Goal: Task Accomplishment & Management: Manage account settings

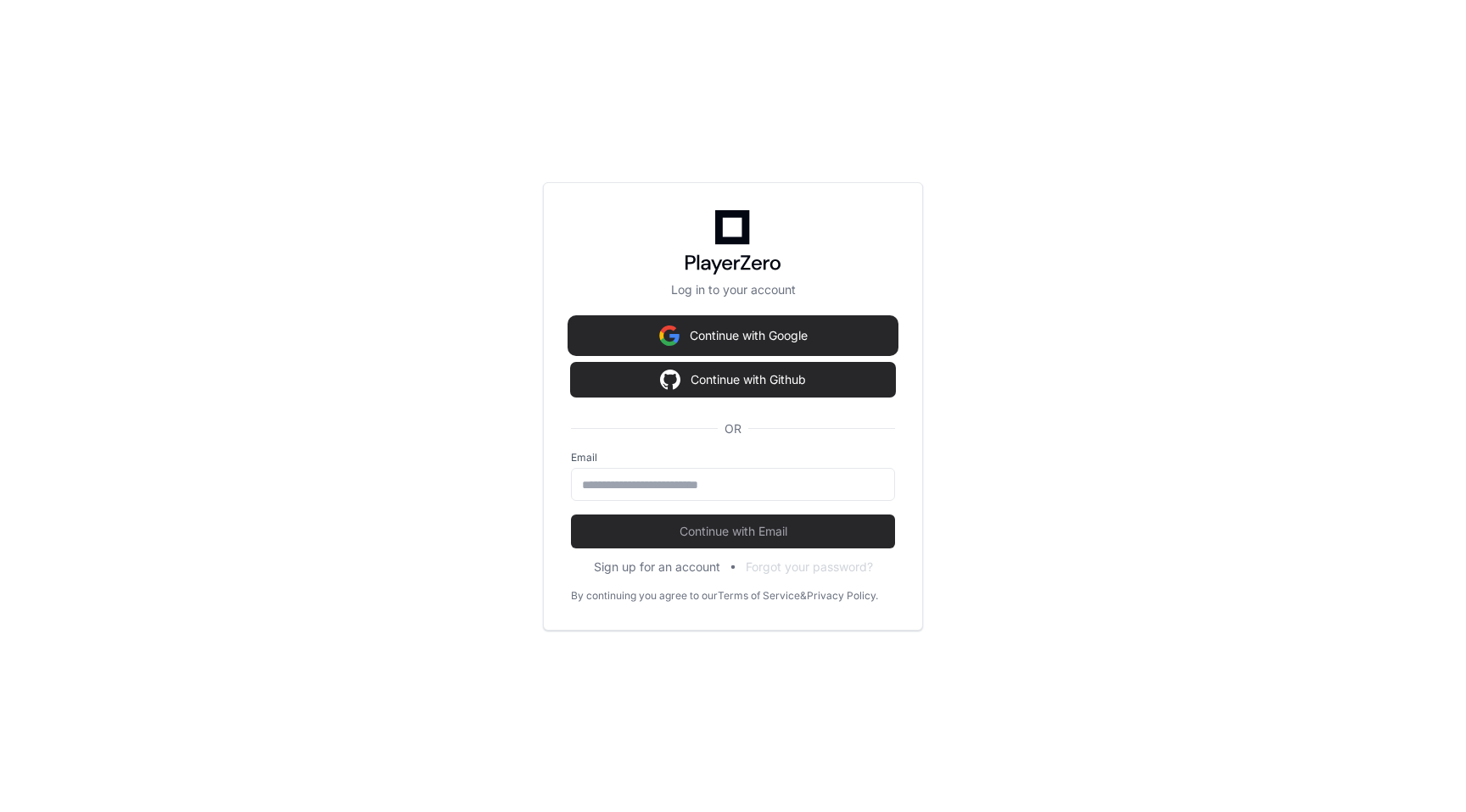
click at [719, 337] on button "Continue with Google" at bounding box center [733, 335] width 324 height 34
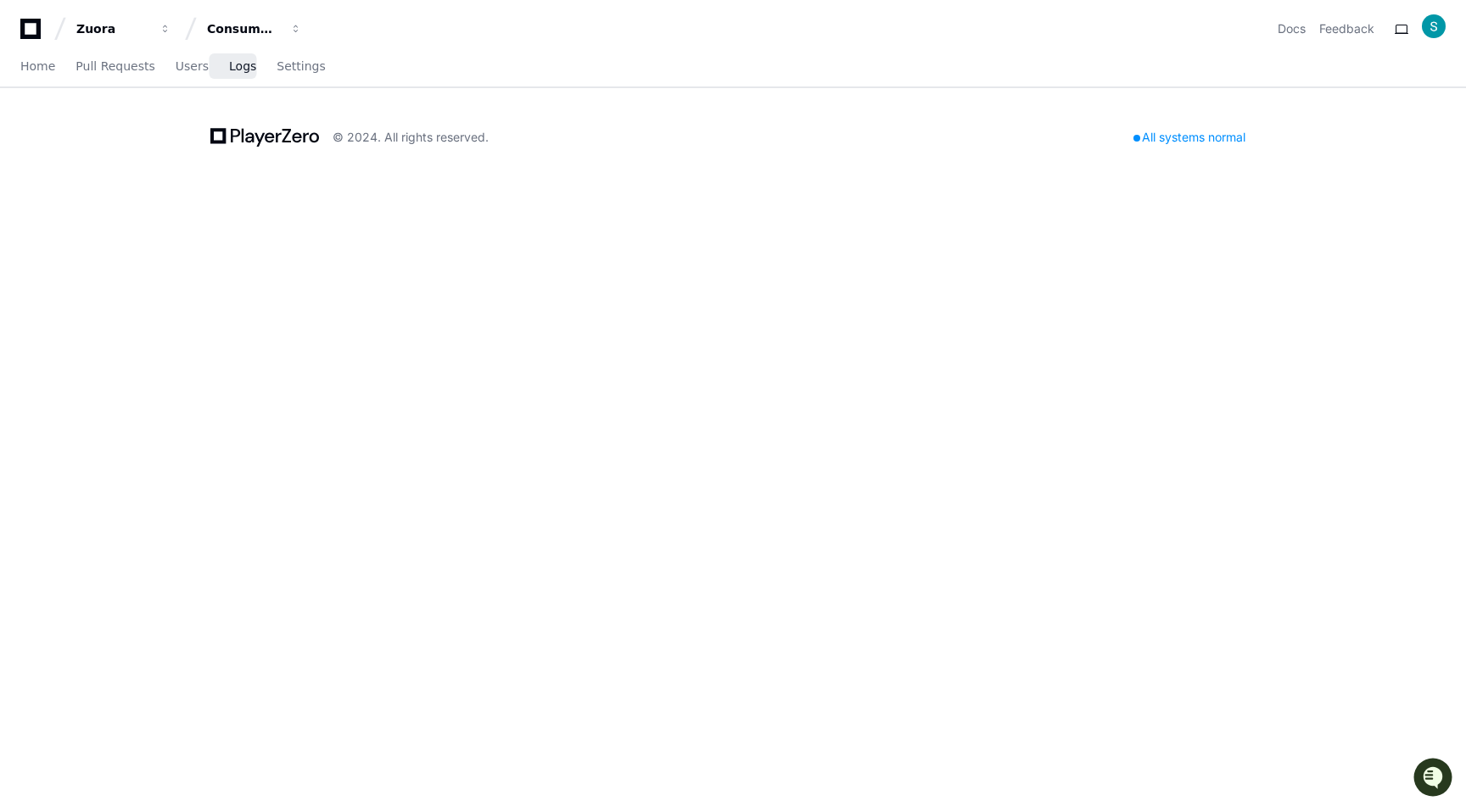
click at [232, 61] on span "Logs" at bounding box center [242, 65] width 27 height 10
click at [238, 64] on span "Logs" at bounding box center [242, 65] width 27 height 10
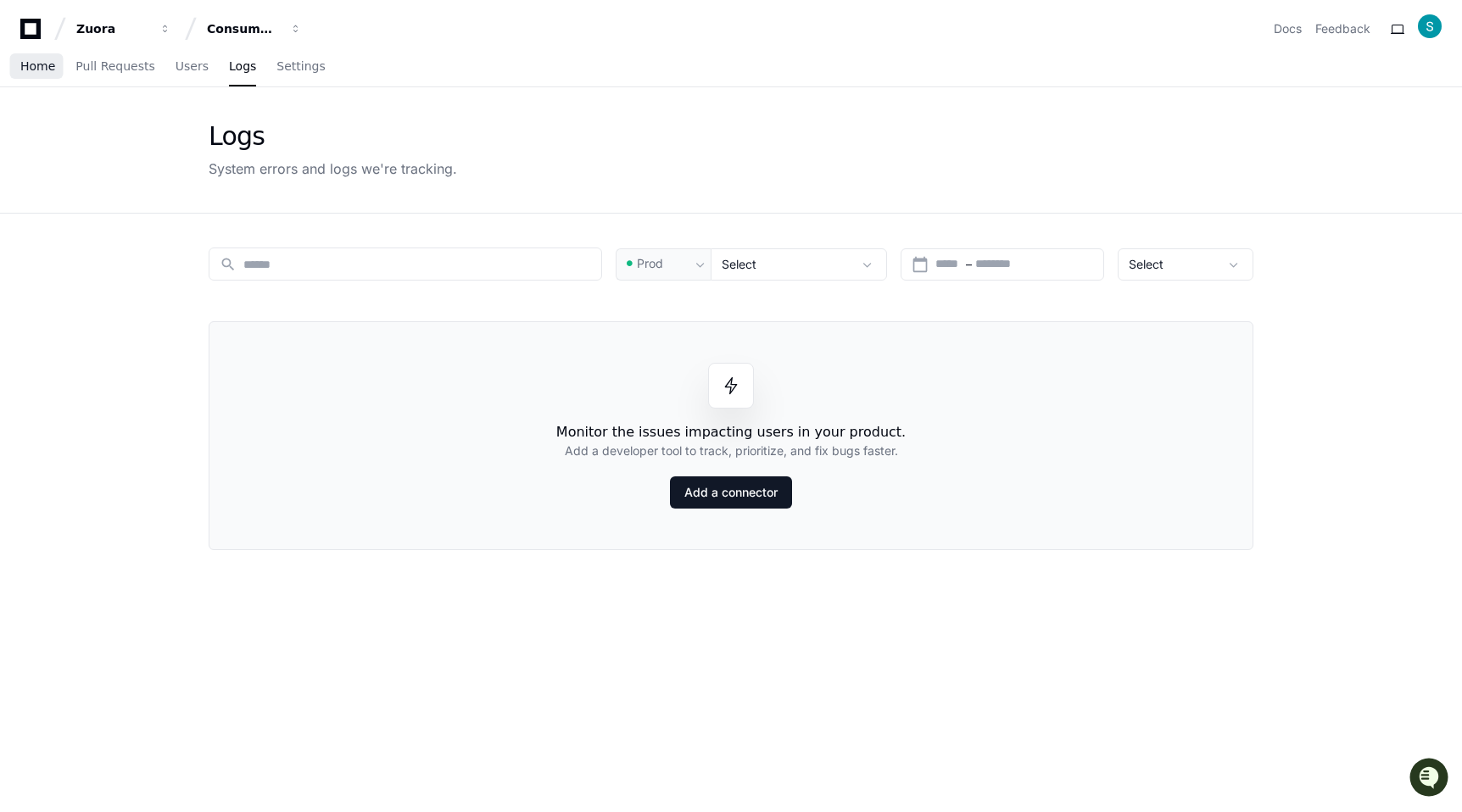
click at [37, 64] on span "Home" at bounding box center [37, 65] width 35 height 10
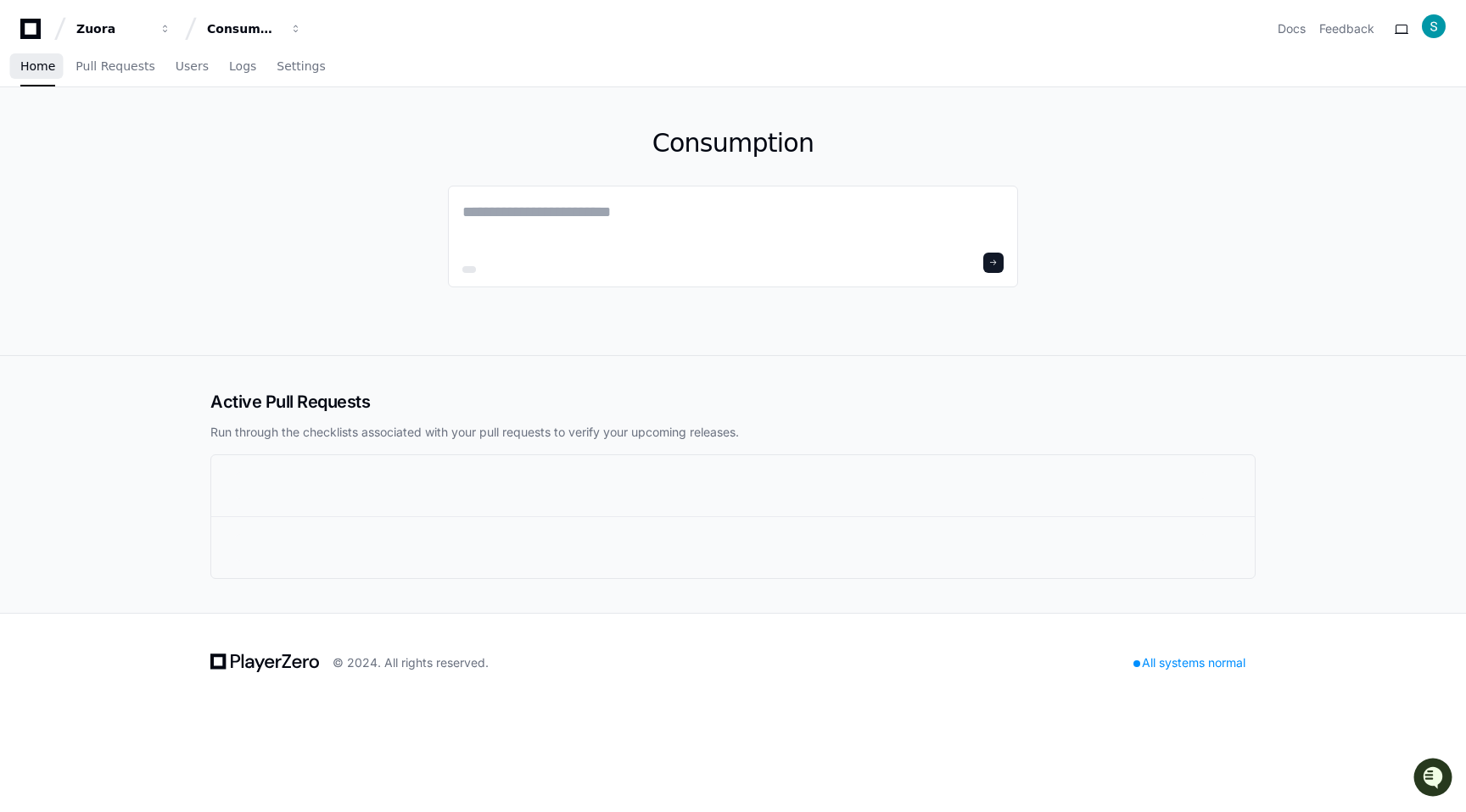
click at [34, 73] on link "Home" at bounding box center [37, 67] width 35 height 39
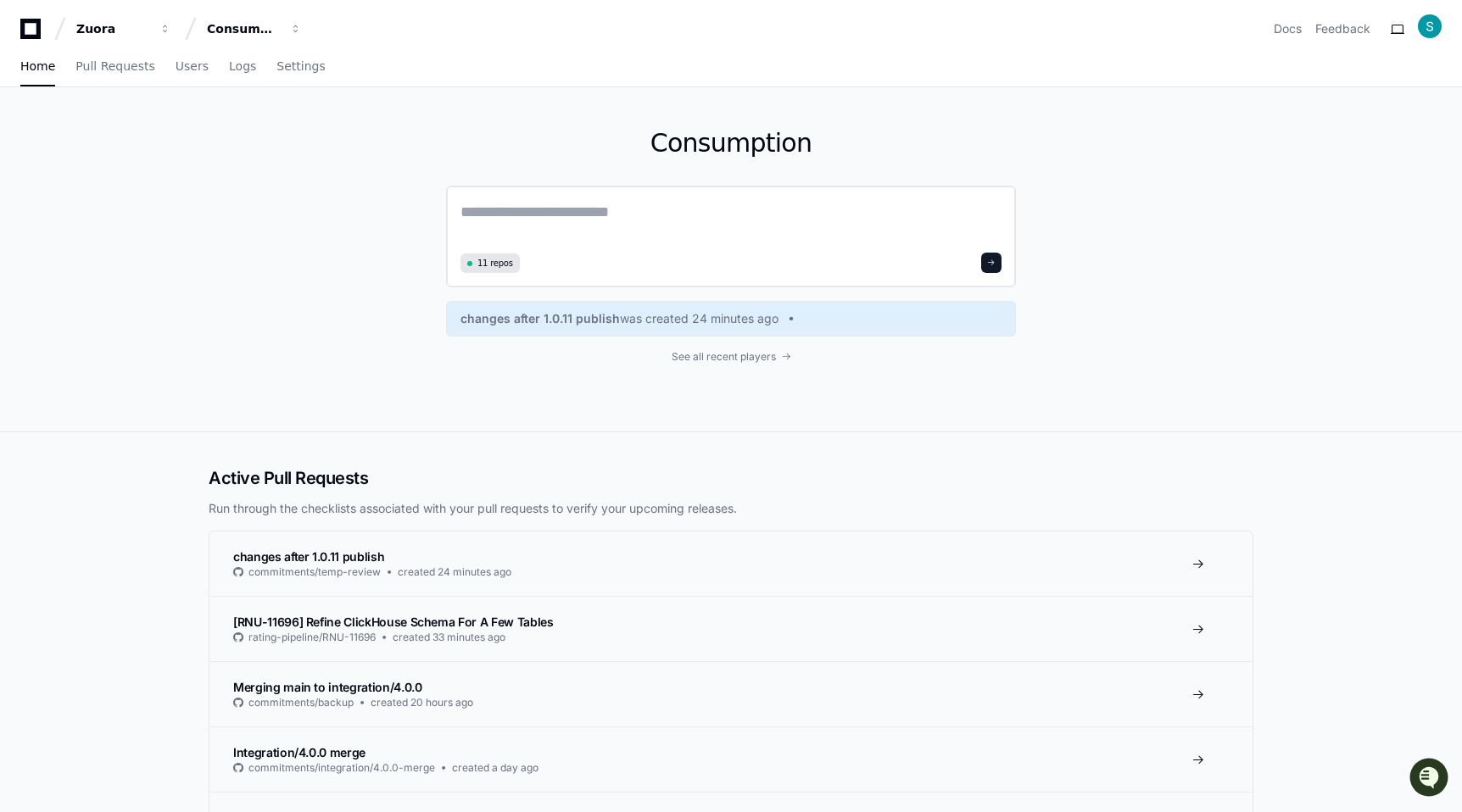
click at [584, 233] on textarea at bounding box center [731, 223] width 541 height 48
click at [28, 31] on icon at bounding box center [31, 29] width 34 height 21
click at [176, 67] on span "Users" at bounding box center [192, 65] width 33 height 10
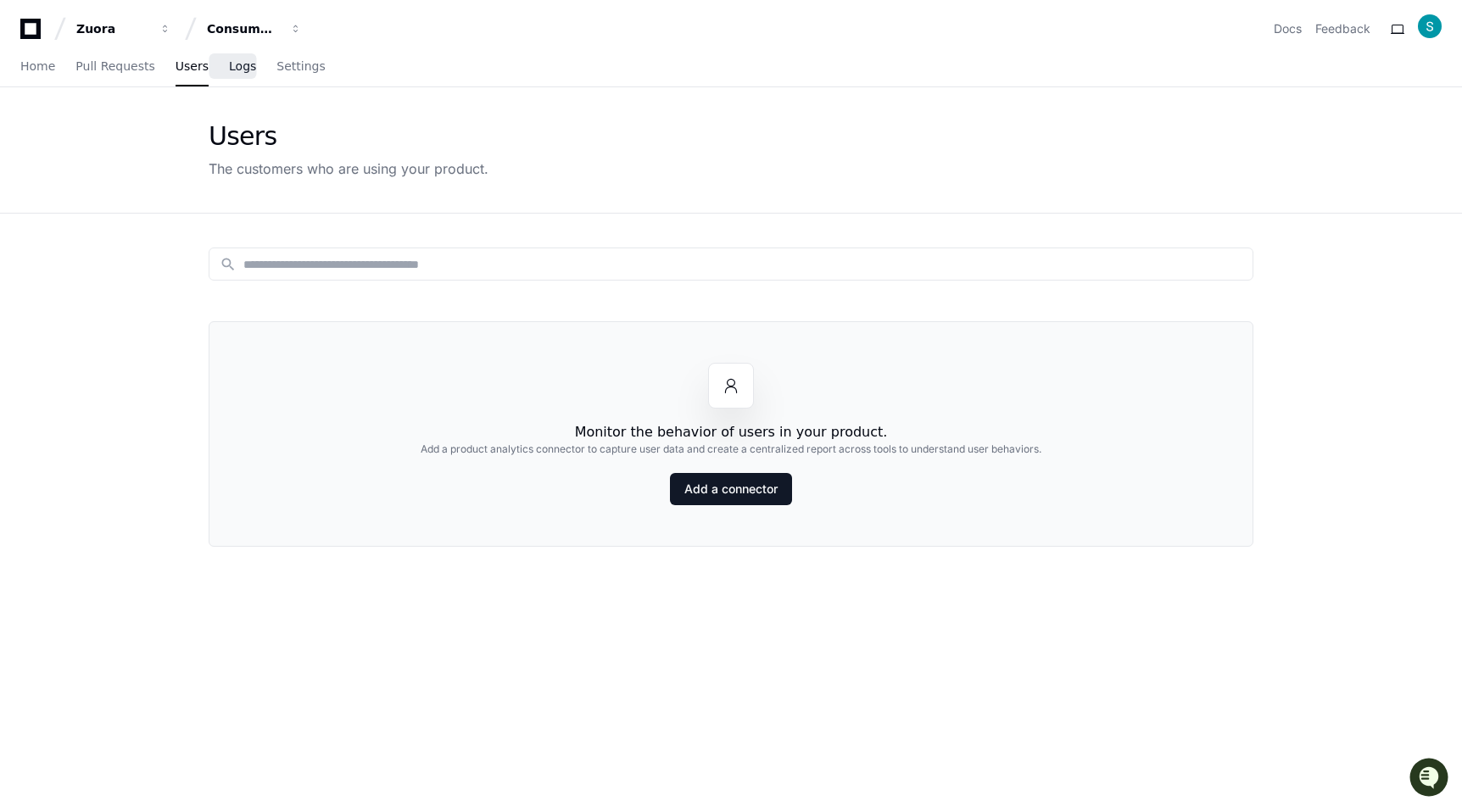
click at [238, 71] on span "Logs" at bounding box center [242, 65] width 27 height 10
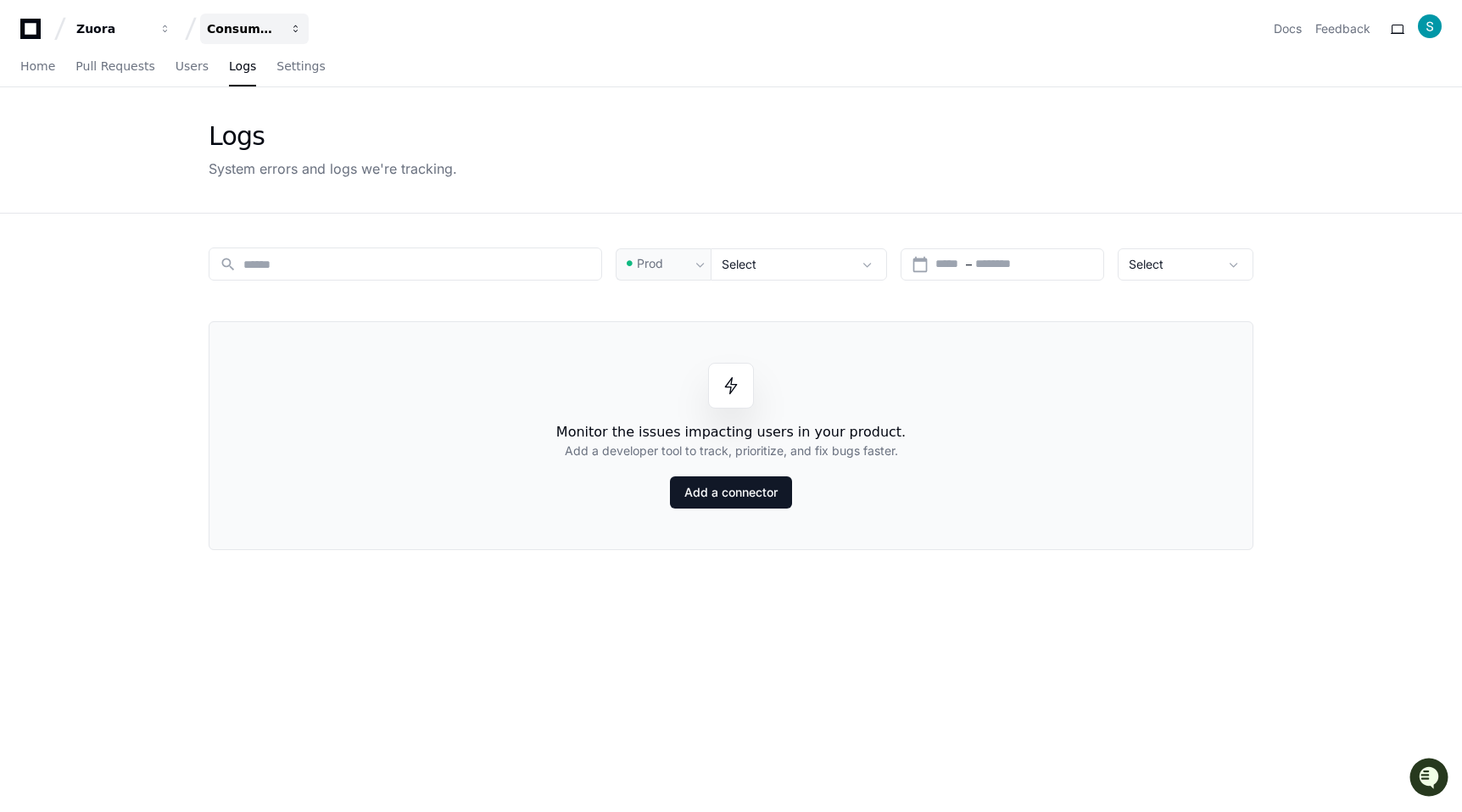
click at [242, 33] on div "Consumption" at bounding box center [243, 29] width 73 height 17
click at [92, 32] on div "Zuora" at bounding box center [113, 29] width 73 height 17
click at [100, 33] on div "Zuora" at bounding box center [113, 29] width 73 height 17
click at [250, 32] on div "Consumption" at bounding box center [243, 29] width 73 height 17
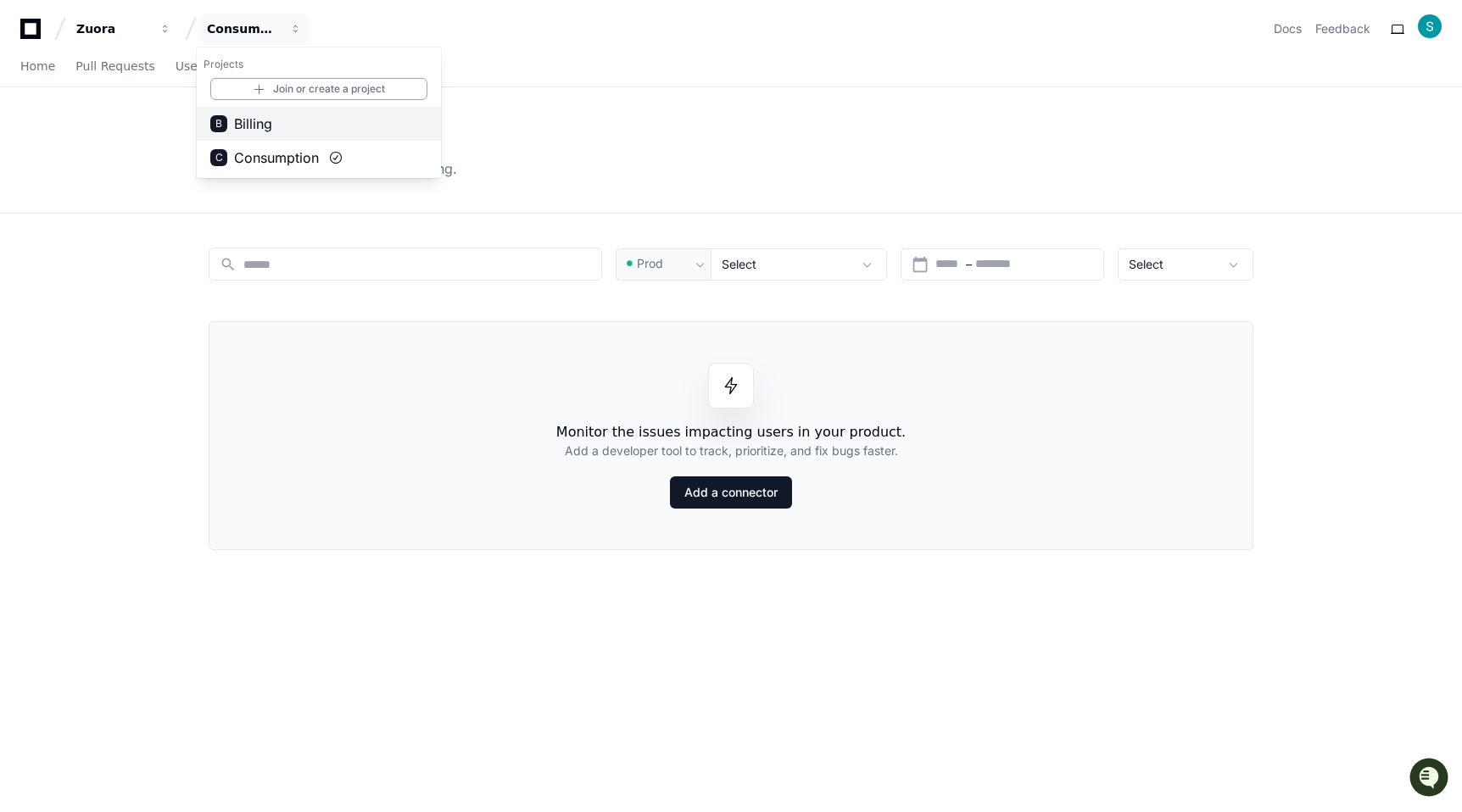
click at [250, 127] on span "Billing" at bounding box center [252, 124] width 38 height 21
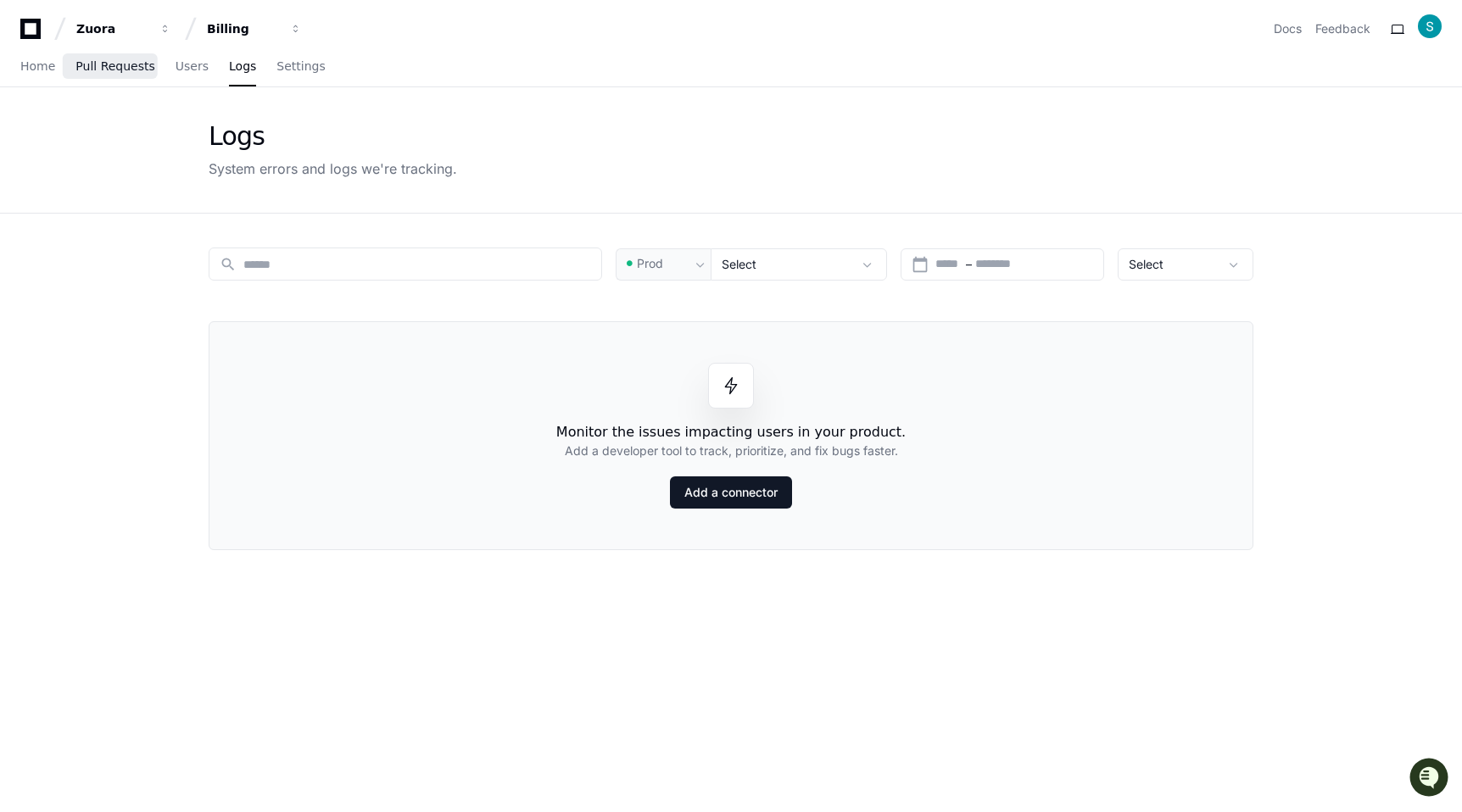
click at [110, 74] on link "Pull Requests" at bounding box center [115, 67] width 79 height 39
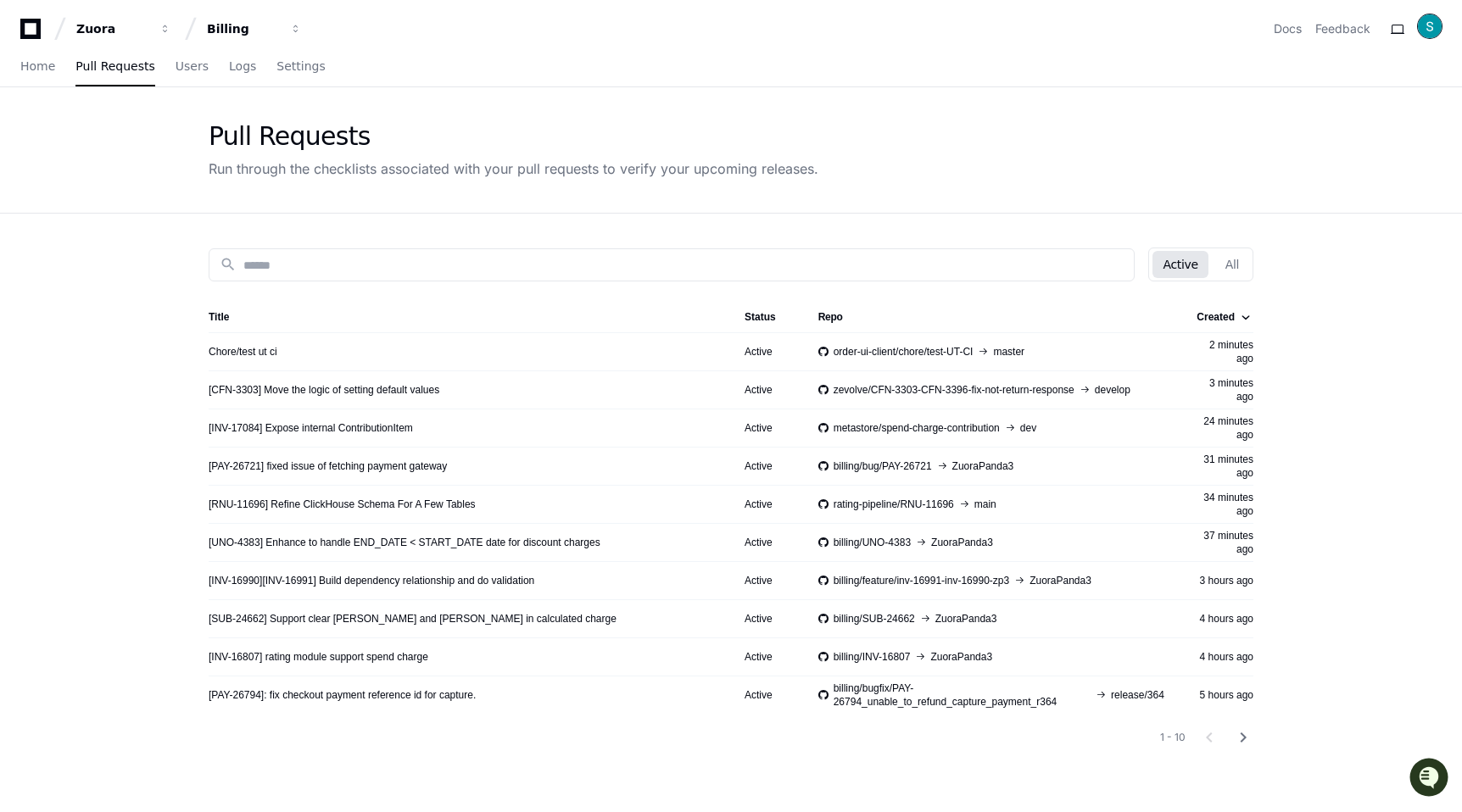
click at [1426, 24] on img at bounding box center [1429, 25] width 23 height 23
click at [1337, 191] on link "User Settings" at bounding box center [1362, 204] width 105 height 27
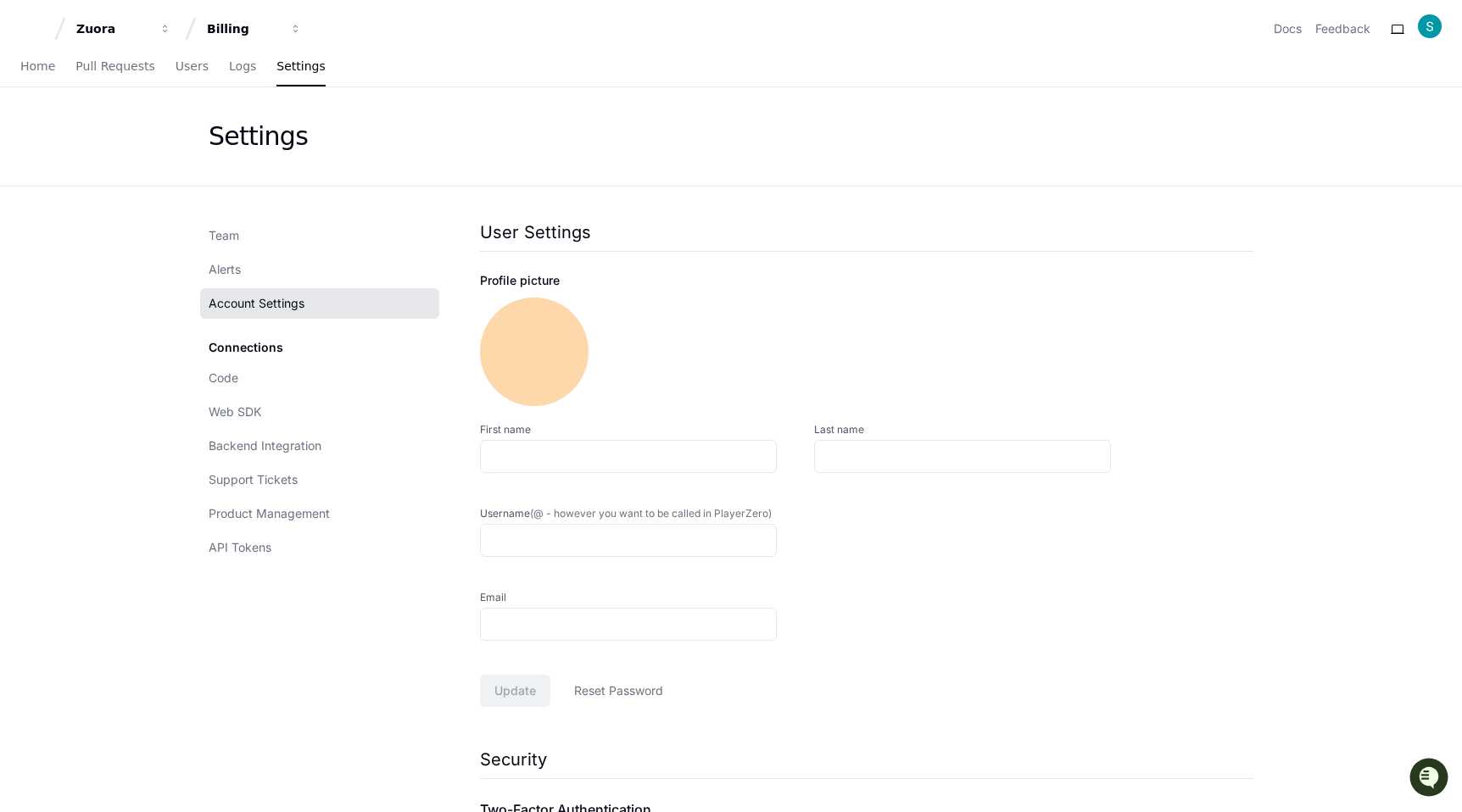
type input "******"
type input "********"
type input "*********"
type input "**********"
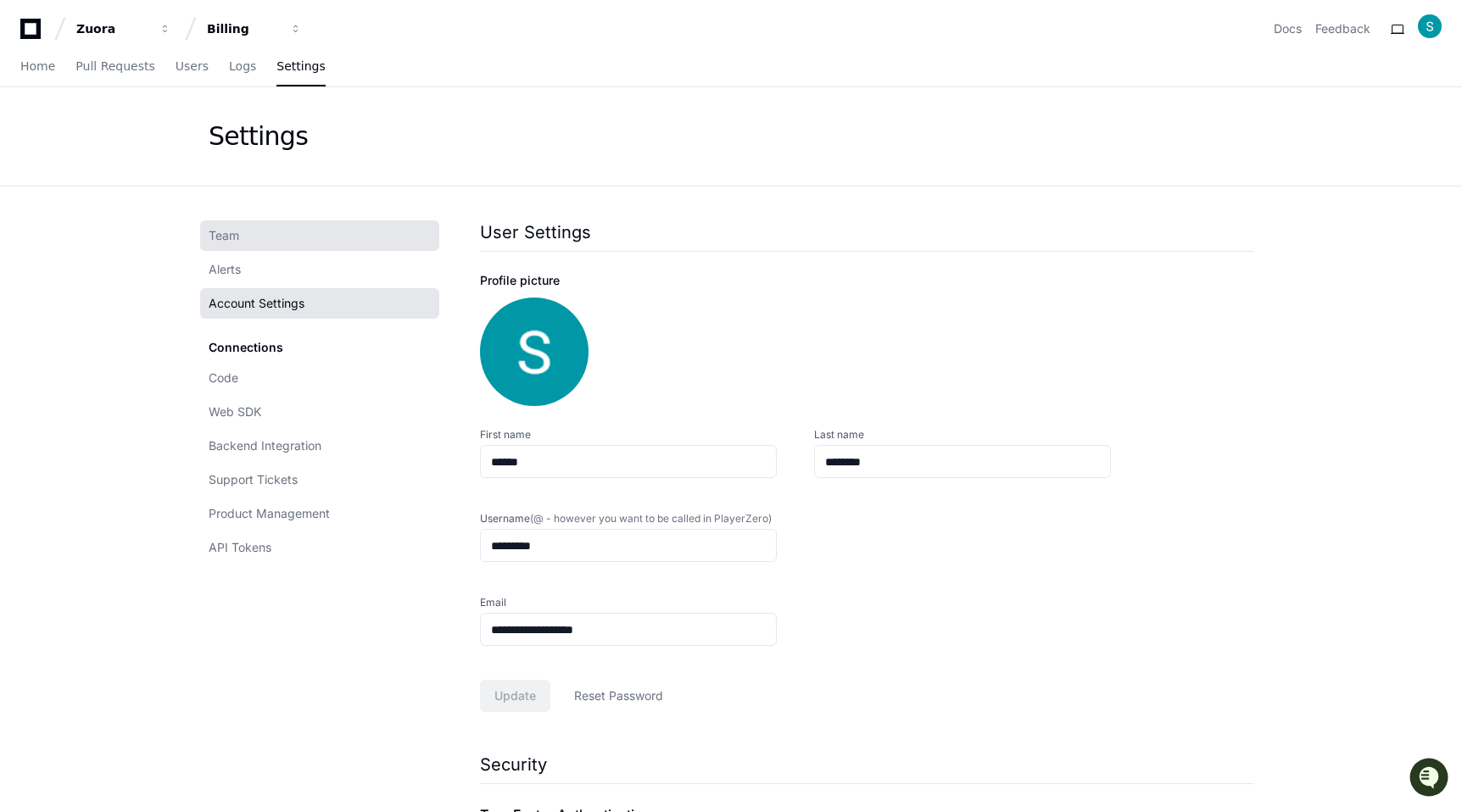
click at [234, 224] on link "Team" at bounding box center [320, 235] width 239 height 31
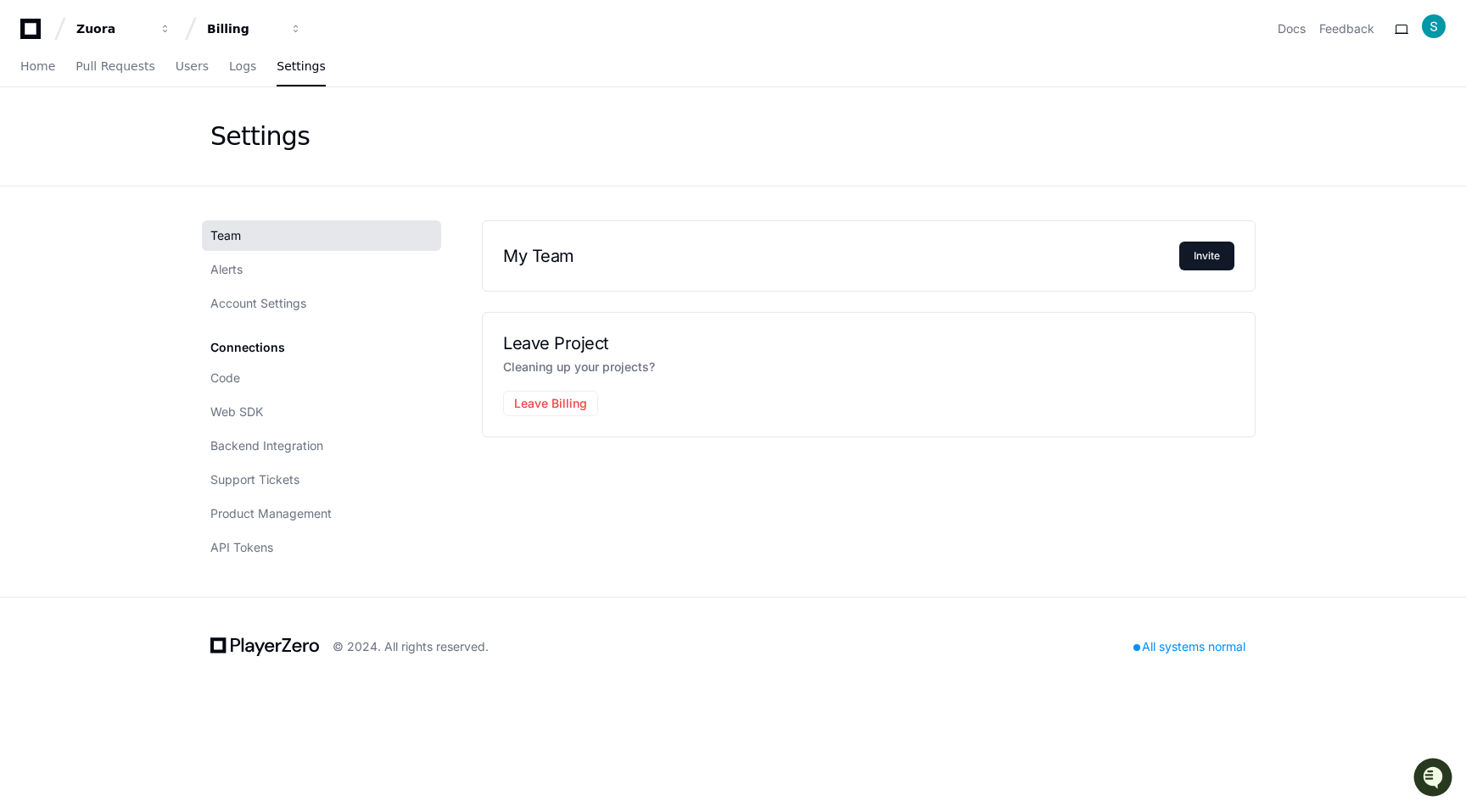
click at [234, 225] on link "Team" at bounding box center [322, 235] width 239 height 31
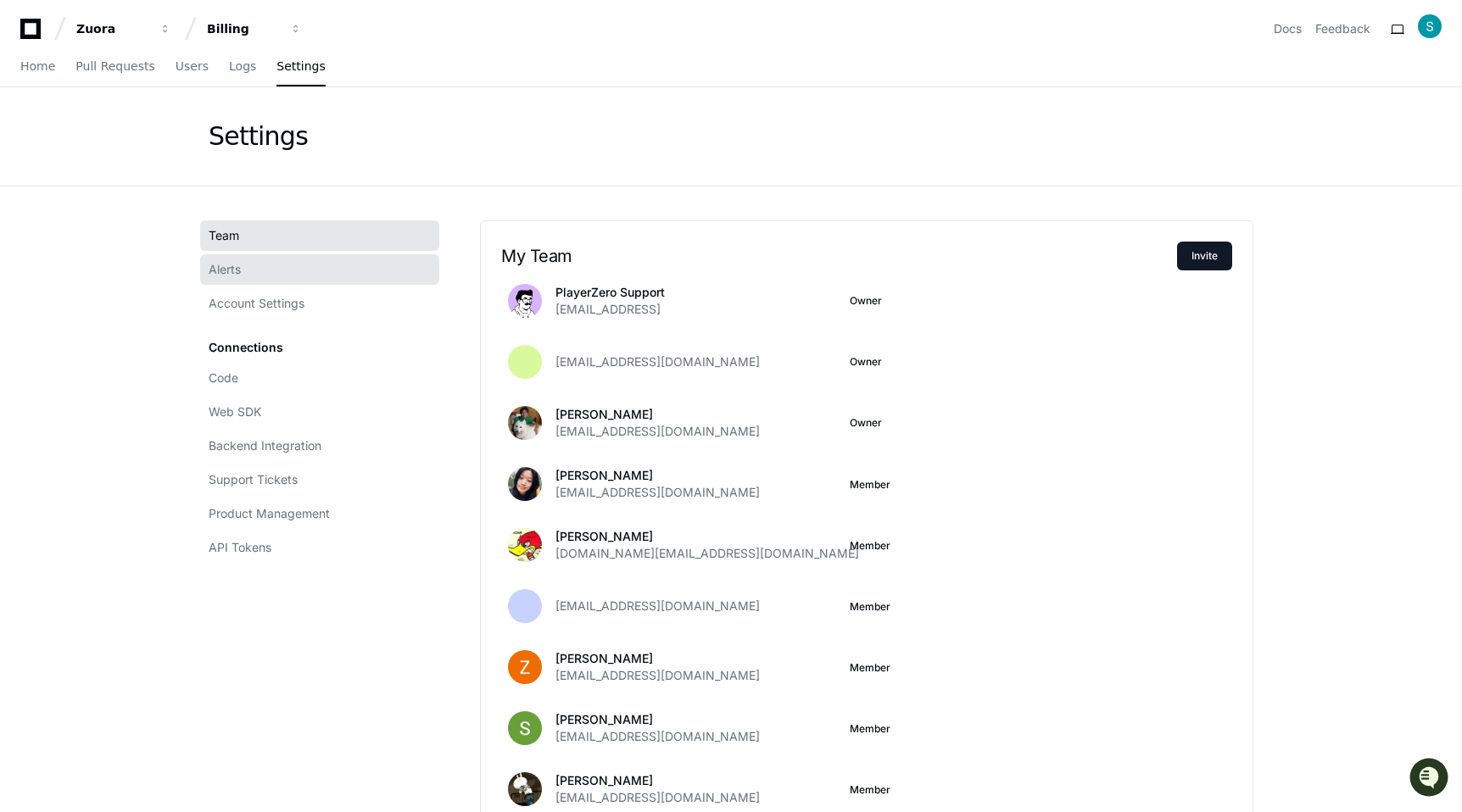
click at [233, 268] on span "Alerts" at bounding box center [224, 269] width 32 height 17
click at [41, 65] on span "Home" at bounding box center [37, 65] width 35 height 10
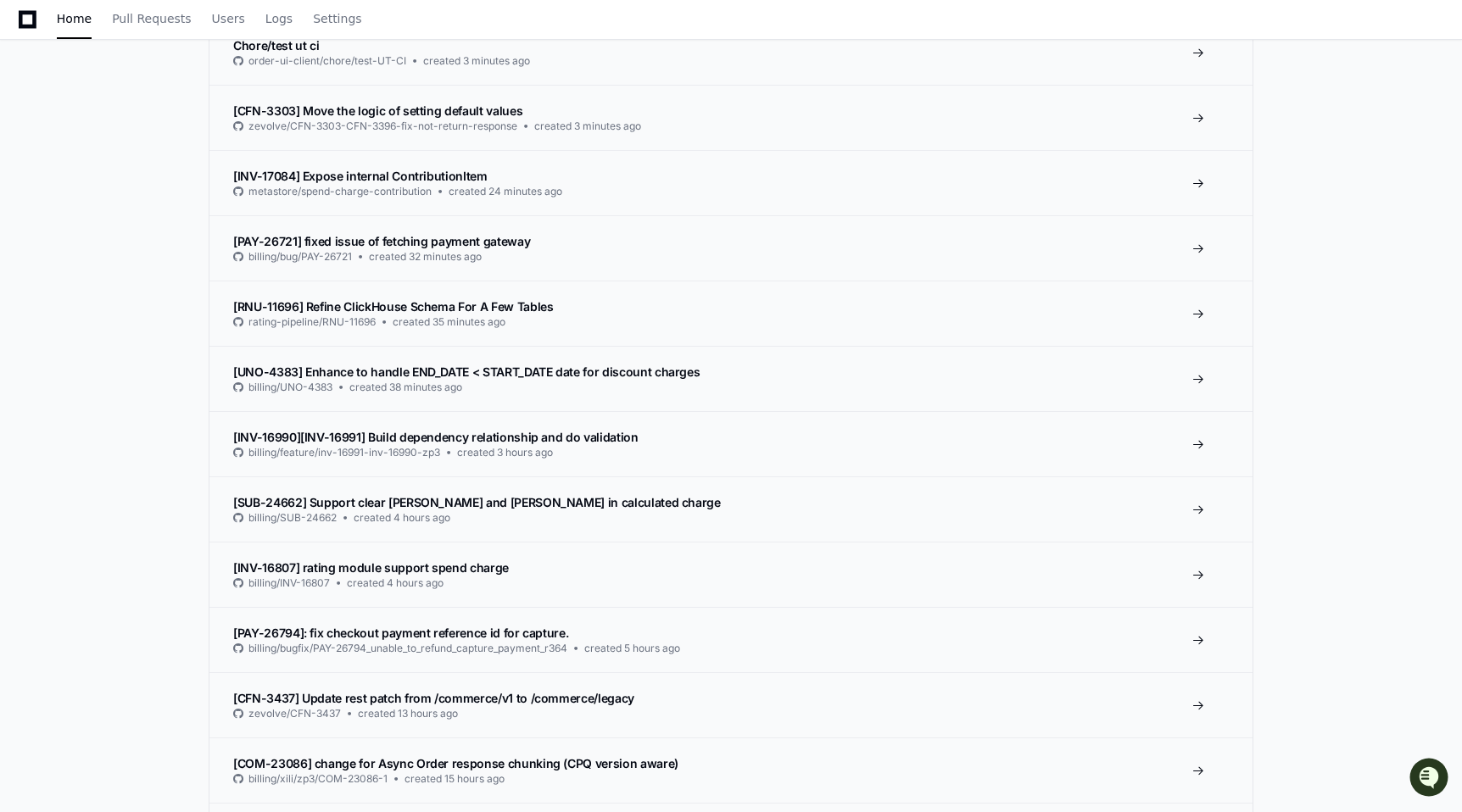
scroll to position [106, 0]
